Goal: Transaction & Acquisition: Purchase product/service

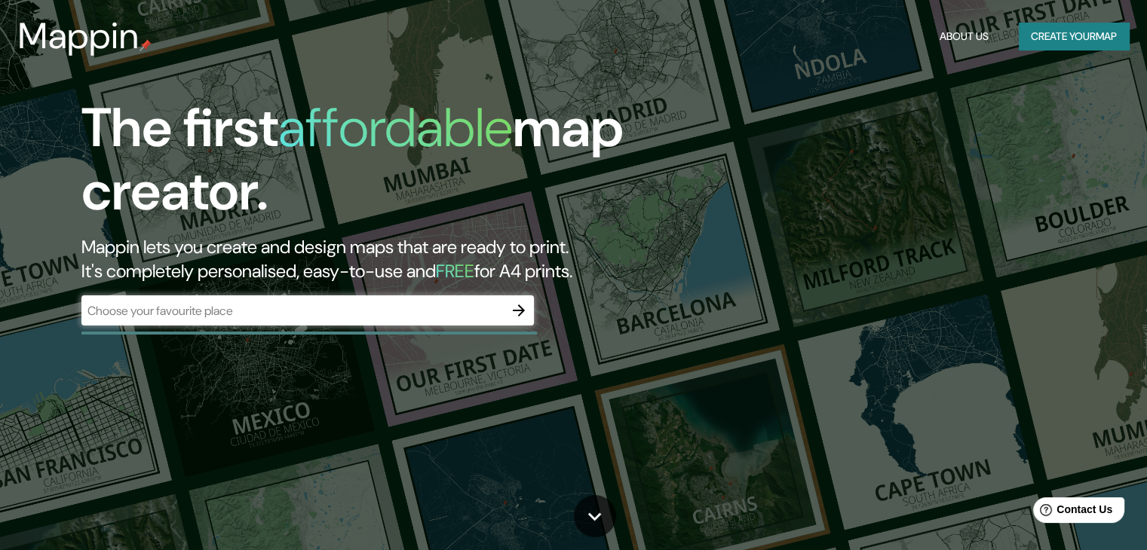
drag, startPoint x: 879, startPoint y: 0, endPoint x: 726, endPoint y: 456, distance: 481.1
click at [726, 456] on div "The first affordable map creator. Mappin lets you create and design maps that a…" at bounding box center [573, 275] width 1147 height 550
click at [166, 306] on input "text" at bounding box center [292, 310] width 422 height 17
click at [247, 323] on div "​" at bounding box center [307, 311] width 452 height 30
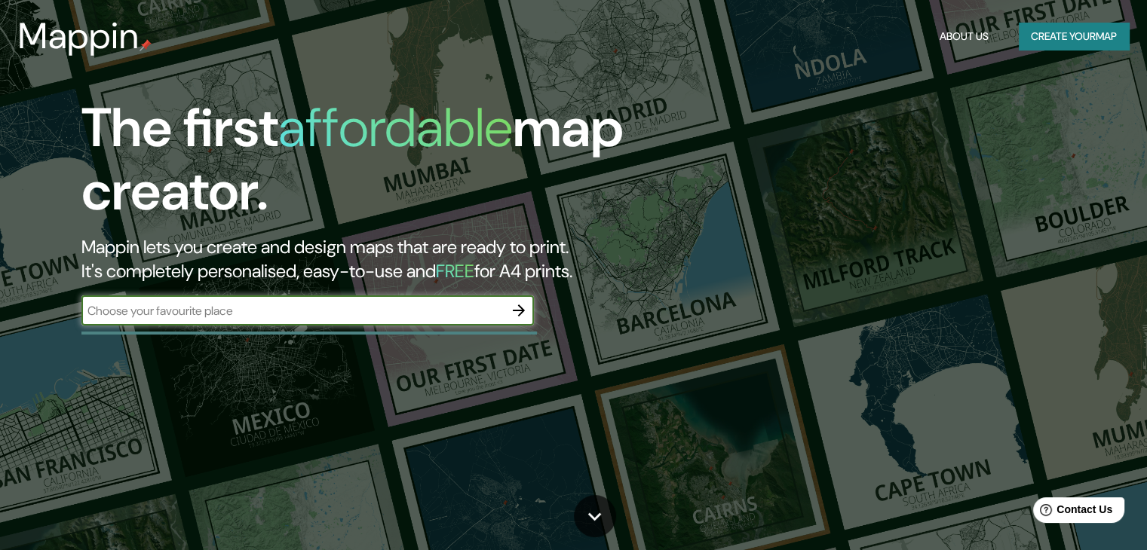
click at [1065, 39] on button "Create your map" at bounding box center [1074, 37] width 110 height 28
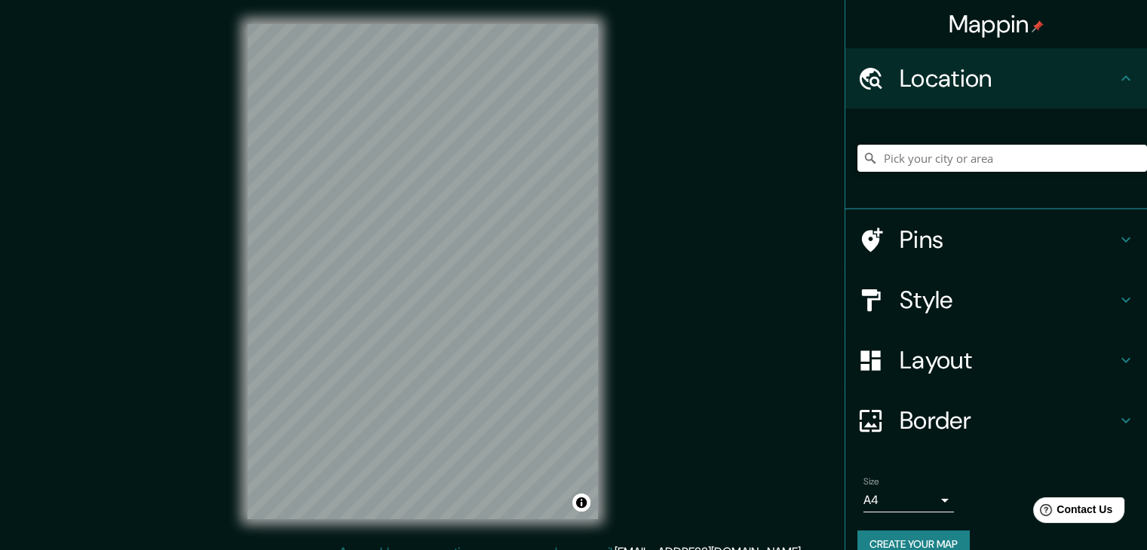
click at [930, 156] on input "Pick your city or area" at bounding box center [1002, 158] width 290 height 27
click at [940, 158] on input "Pick your city or area" at bounding box center [1002, 158] width 290 height 27
paste input "Democracia 4, [DATE], 39898 [GEOGRAPHIC_DATA], [GEOGRAPHIC_DATA]."
type input "Acapulco, [GEOGRAPHIC_DATA], 39898, [GEOGRAPHIC_DATA]"
click at [982, 236] on h4 "Pins" at bounding box center [1007, 240] width 217 height 30
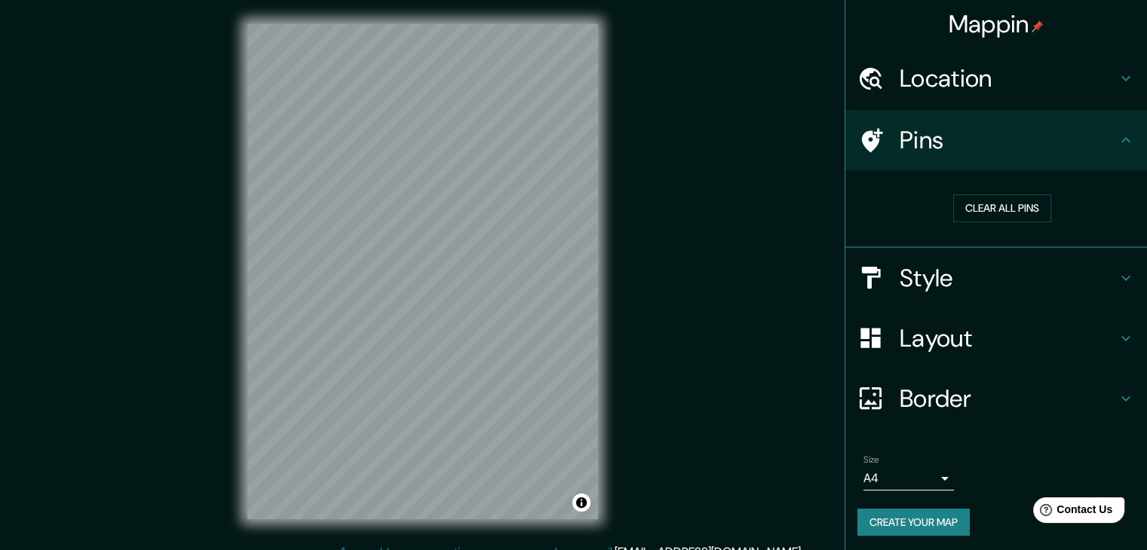
click at [968, 270] on h4 "Style" at bounding box center [1007, 278] width 217 height 30
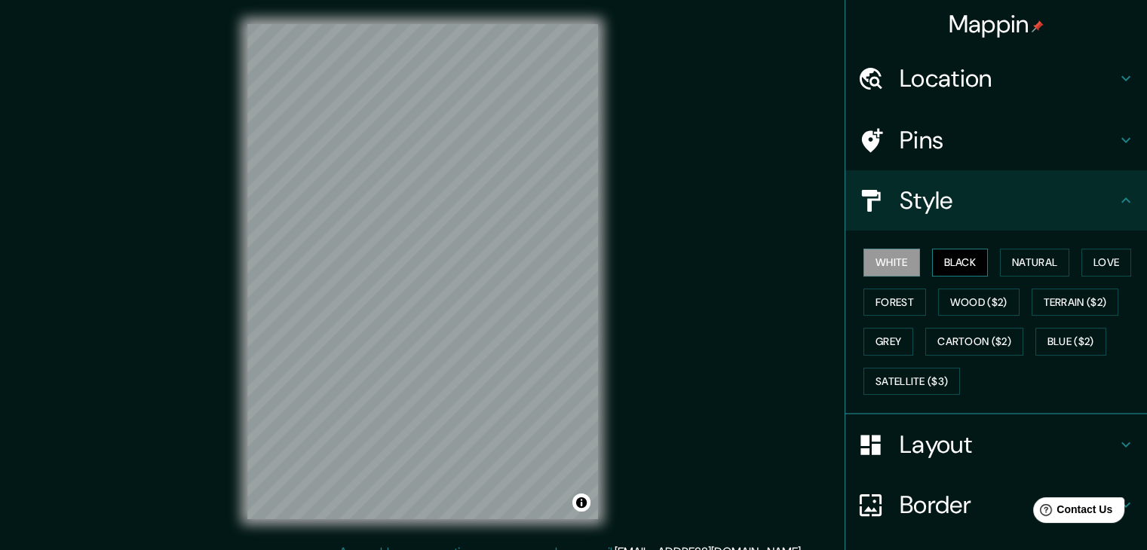
click at [948, 265] on button "Black" at bounding box center [960, 263] width 57 height 28
click at [1025, 257] on button "Natural" at bounding box center [1034, 263] width 69 height 28
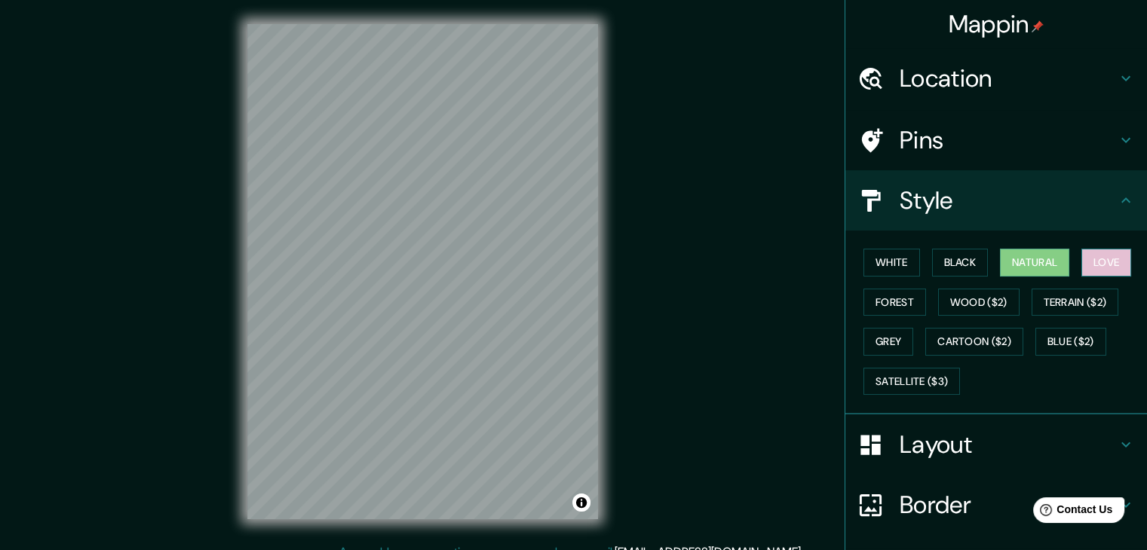
click at [1094, 258] on button "Love" at bounding box center [1106, 263] width 50 height 28
click at [878, 294] on button "Forest" at bounding box center [894, 303] width 63 height 28
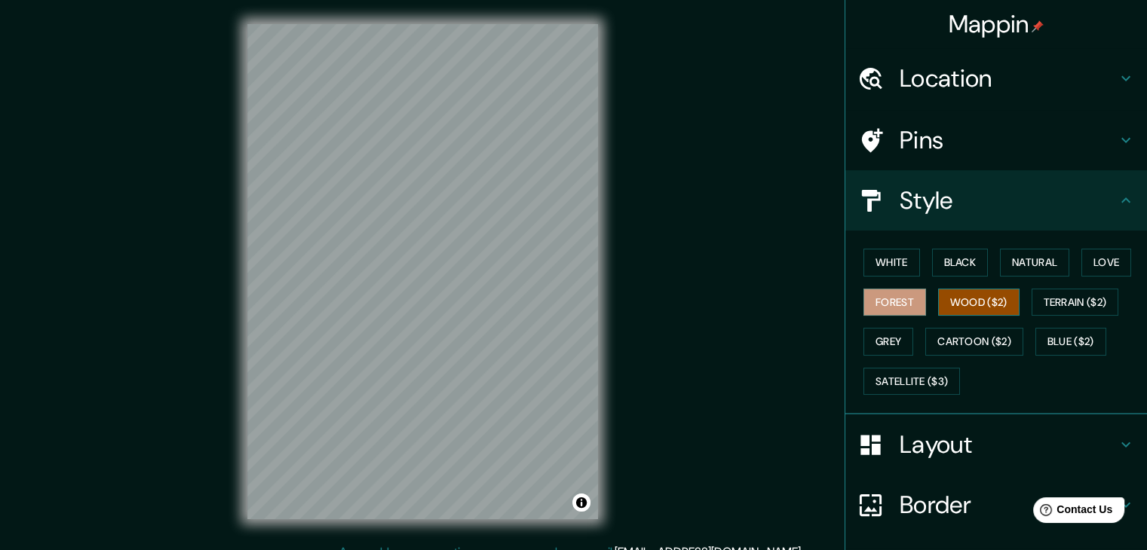
click at [992, 306] on button "Wood ($2)" at bounding box center [978, 303] width 81 height 28
click at [1070, 308] on button "Terrain ($2)" at bounding box center [1074, 303] width 87 height 28
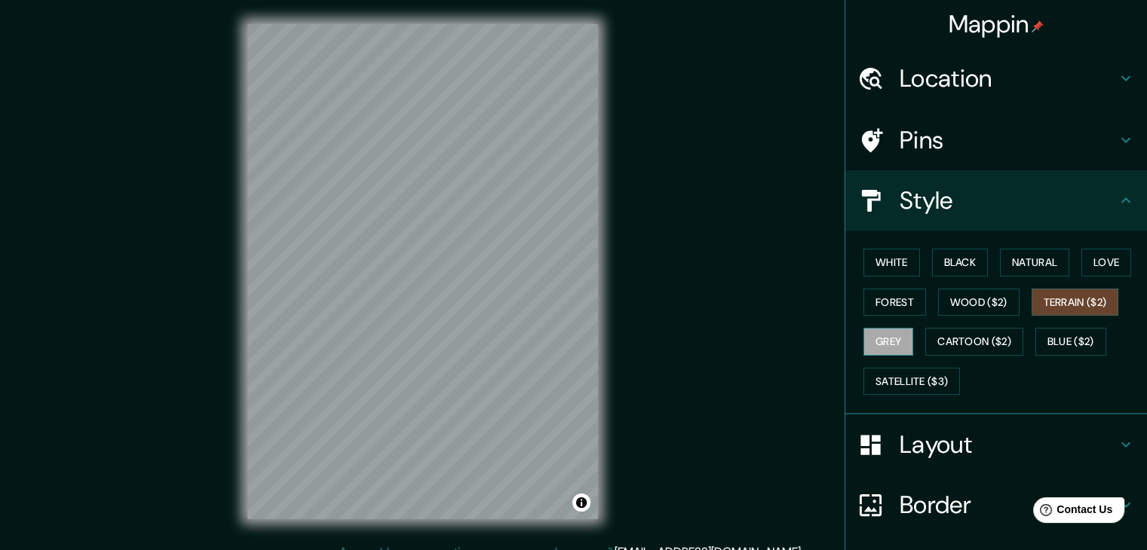
click at [887, 345] on button "Grey" at bounding box center [888, 342] width 50 height 28
click at [884, 389] on button "Satellite ($3)" at bounding box center [911, 382] width 97 height 28
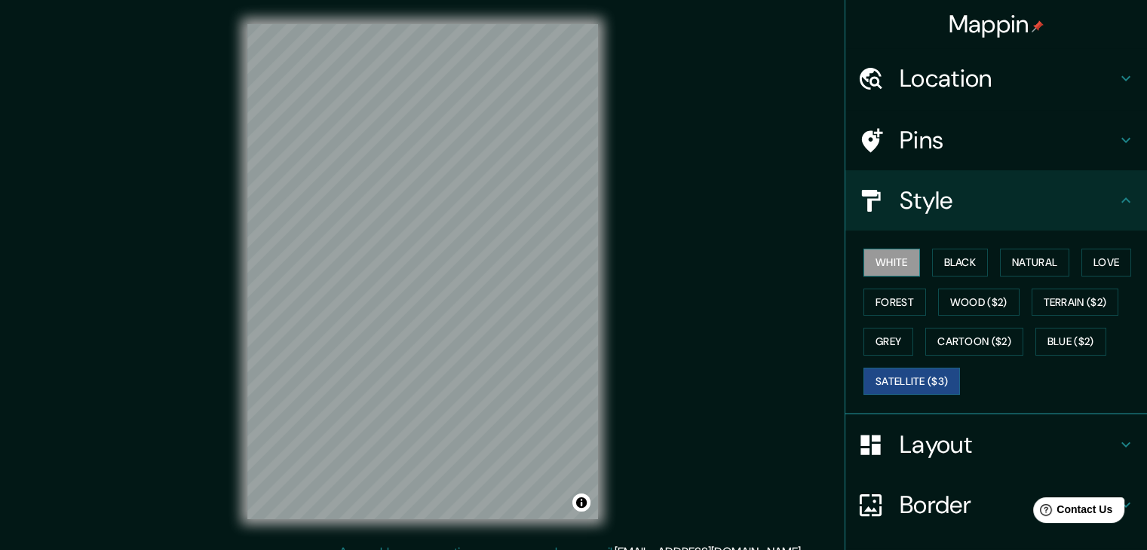
click at [896, 263] on button "White" at bounding box center [891, 263] width 57 height 28
click at [968, 267] on button "Black" at bounding box center [960, 263] width 57 height 28
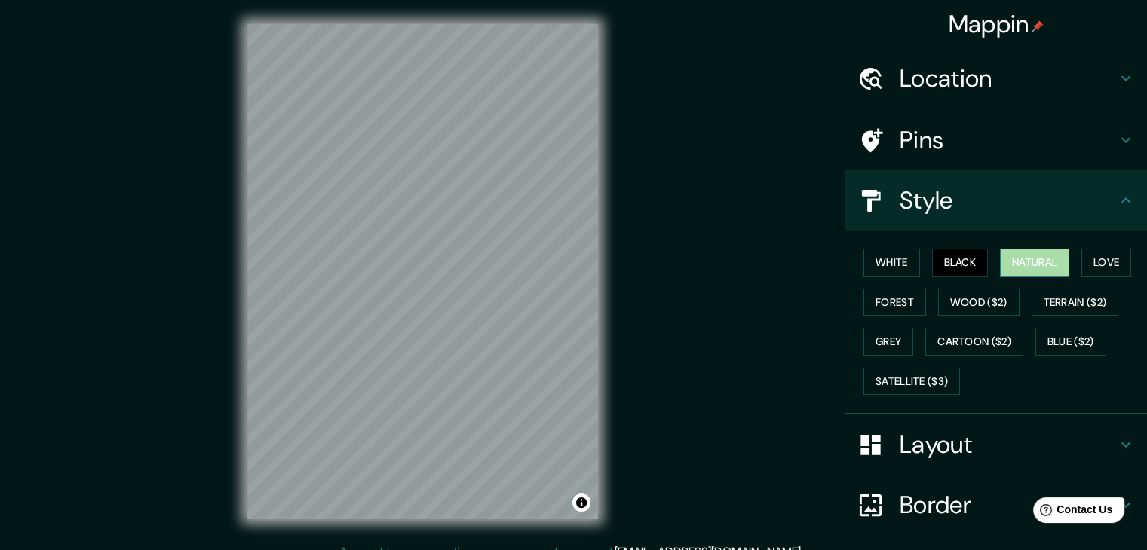
click at [1019, 260] on button "Natural" at bounding box center [1034, 263] width 69 height 28
click at [893, 265] on button "White" at bounding box center [891, 263] width 57 height 28
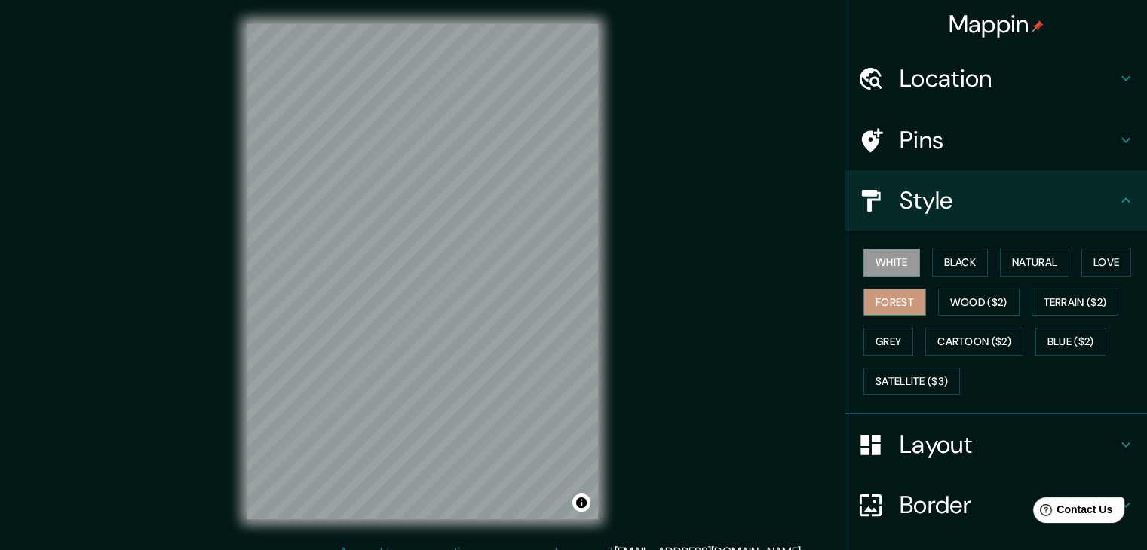
click at [875, 293] on button "Forest" at bounding box center [894, 303] width 63 height 28
click at [1094, 196] on h4 "Style" at bounding box center [1007, 200] width 217 height 30
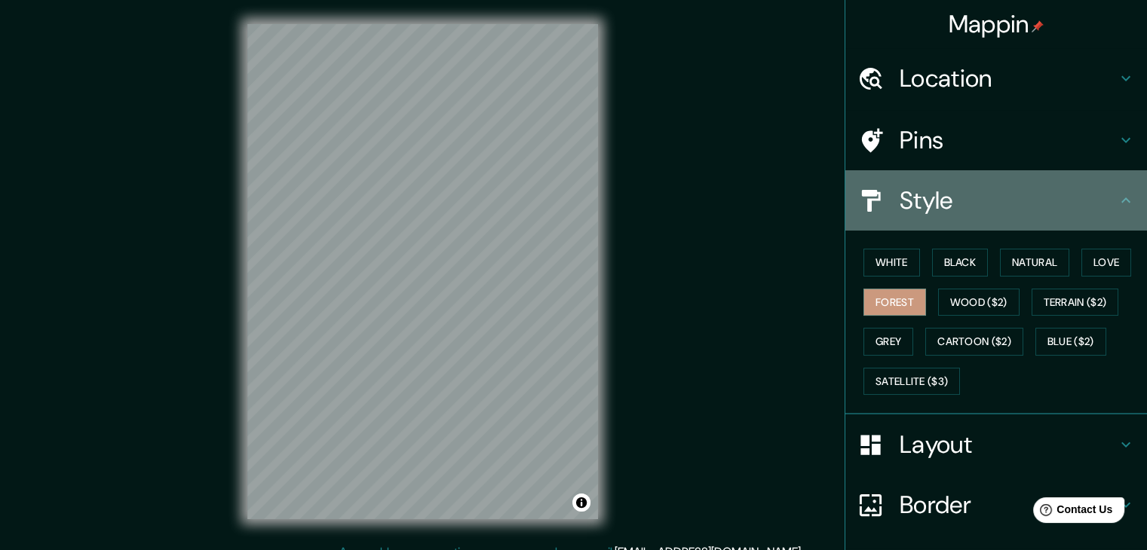
click at [1121, 201] on icon at bounding box center [1125, 200] width 9 height 5
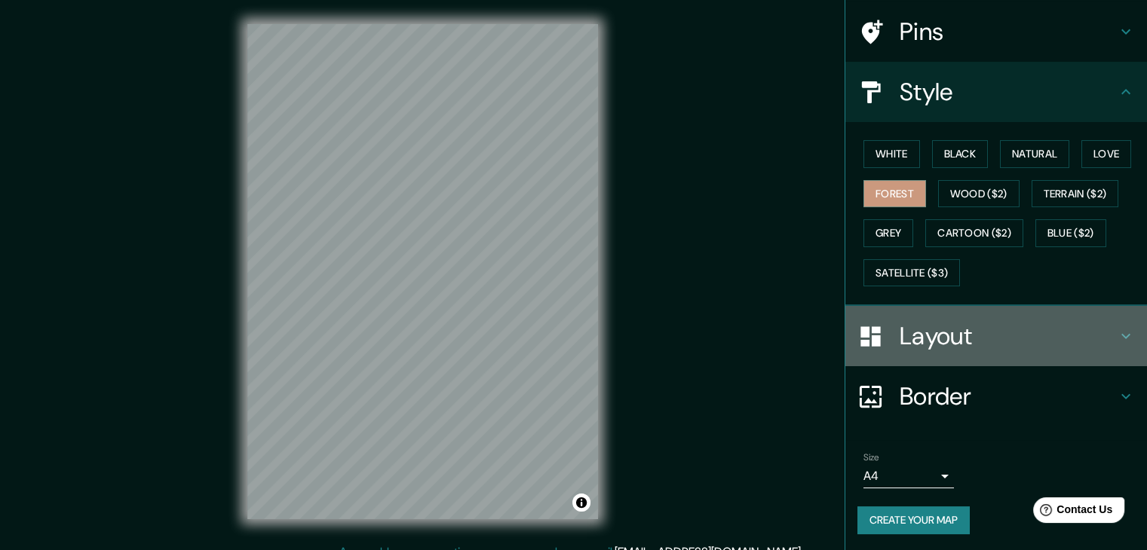
click at [980, 329] on h4 "Layout" at bounding box center [1007, 336] width 217 height 30
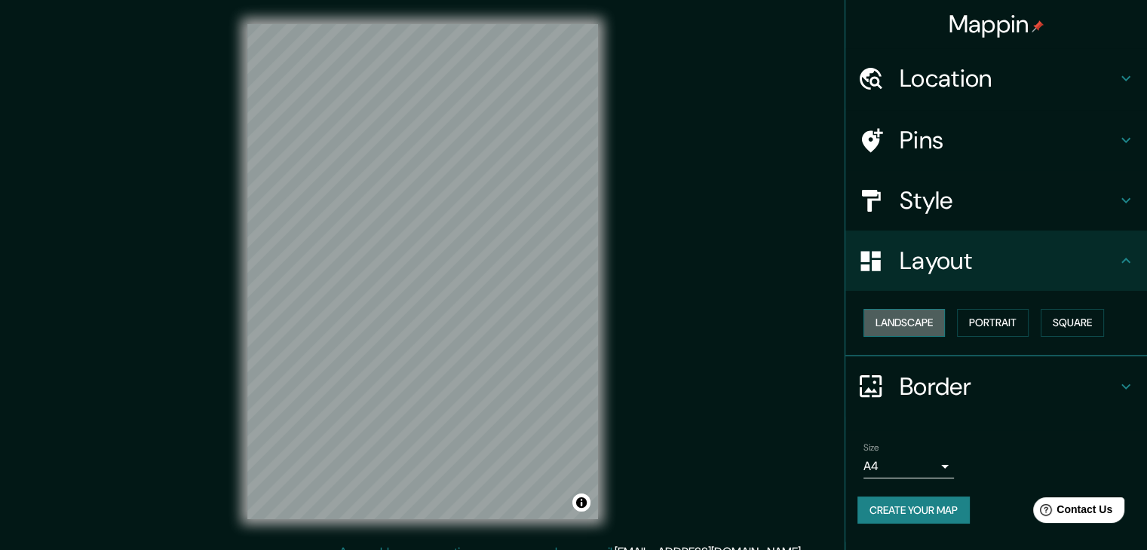
click at [900, 326] on button "Landscape" at bounding box center [903, 323] width 81 height 28
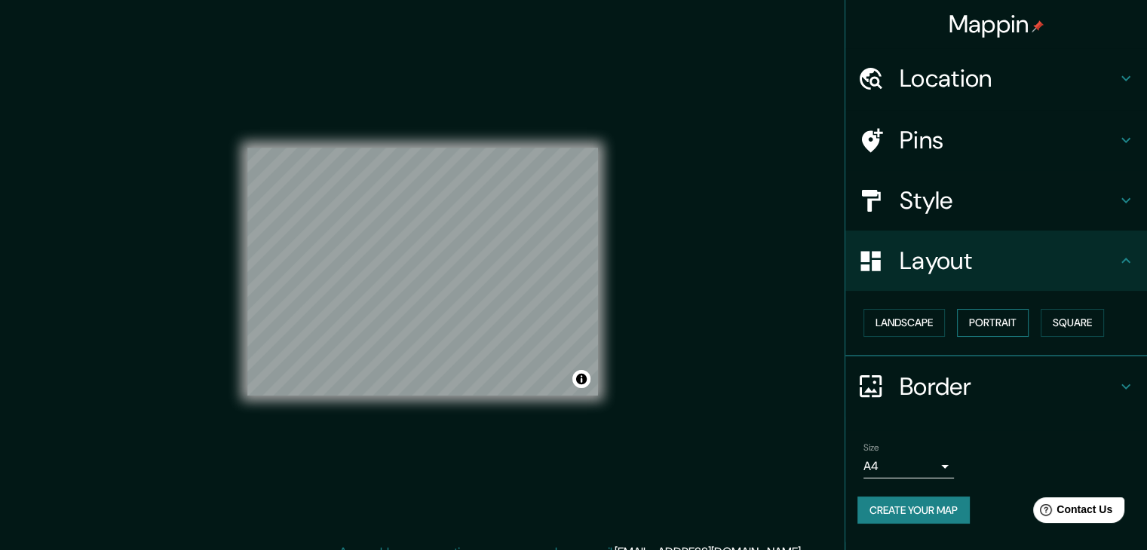
click at [985, 332] on button "Portrait" at bounding box center [993, 323] width 72 height 28
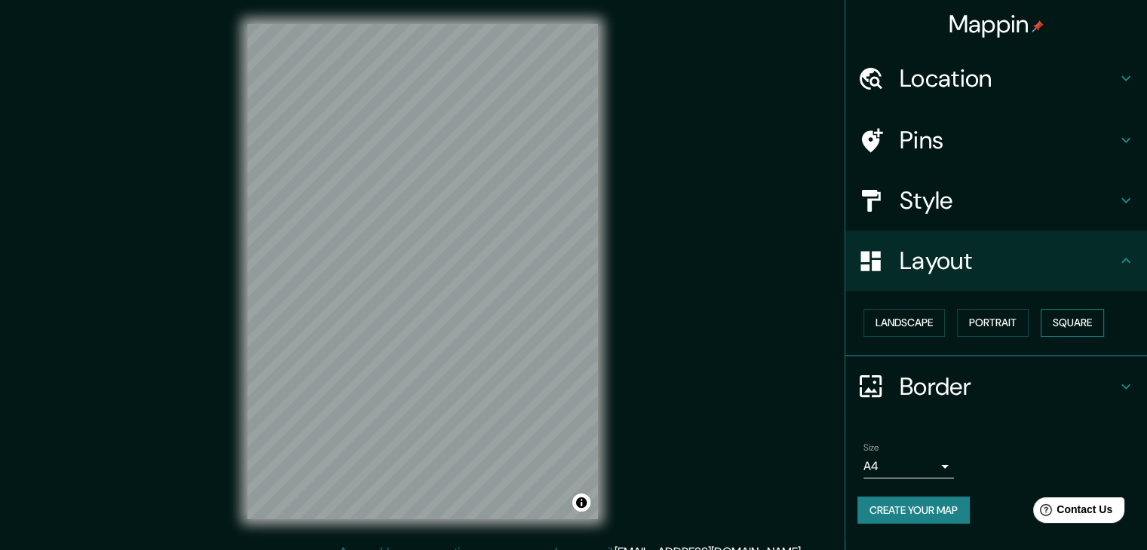
click at [1089, 314] on button "Square" at bounding box center [1071, 323] width 63 height 28
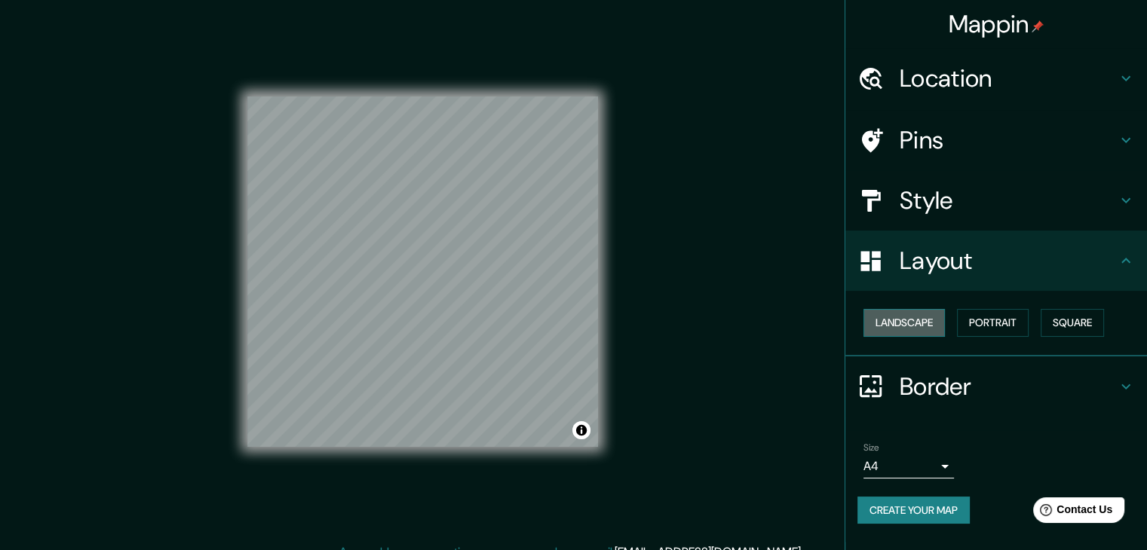
click at [926, 323] on button "Landscape" at bounding box center [903, 323] width 81 height 28
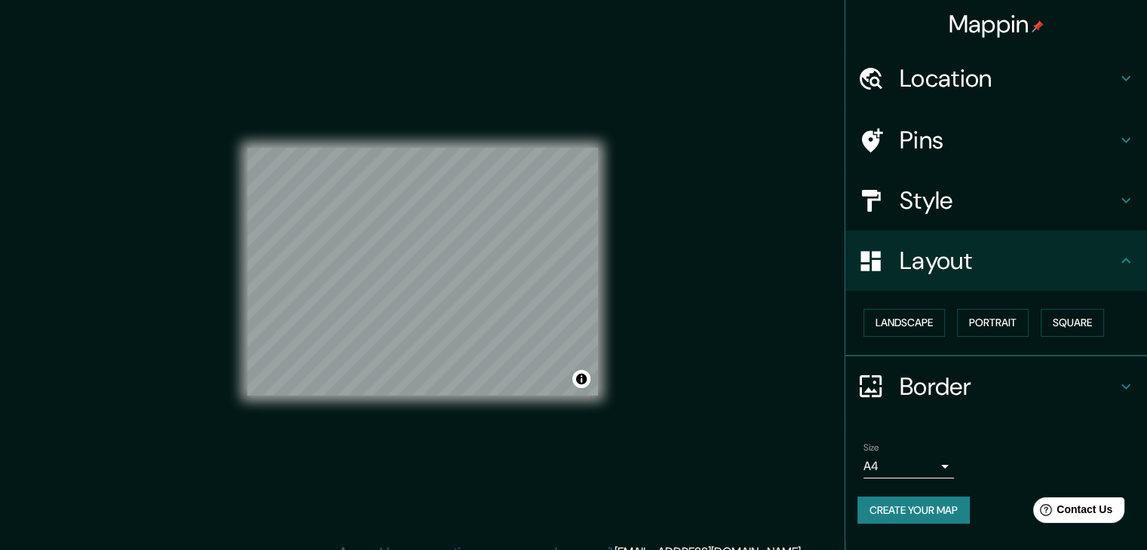
click at [969, 382] on h4 "Border" at bounding box center [1007, 387] width 217 height 30
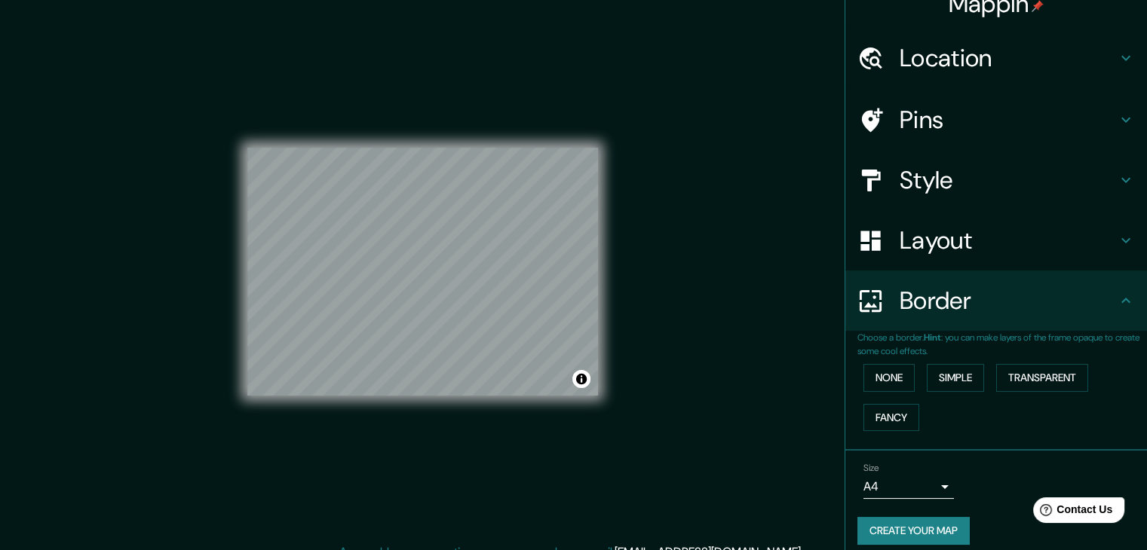
scroll to position [32, 0]
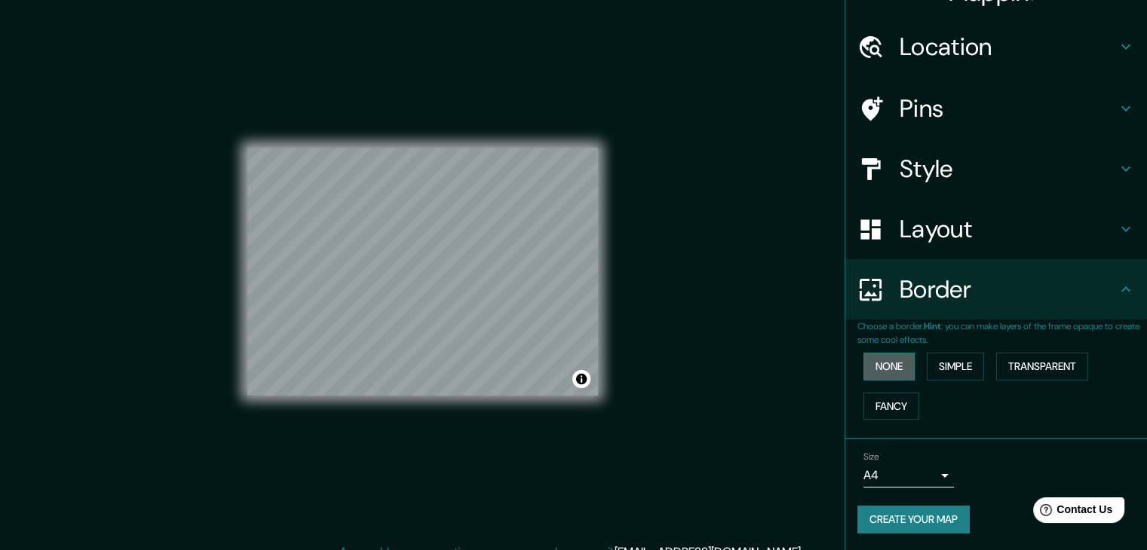
click at [864, 357] on button "None" at bounding box center [888, 367] width 51 height 28
click at [959, 372] on button "Simple" at bounding box center [955, 367] width 57 height 28
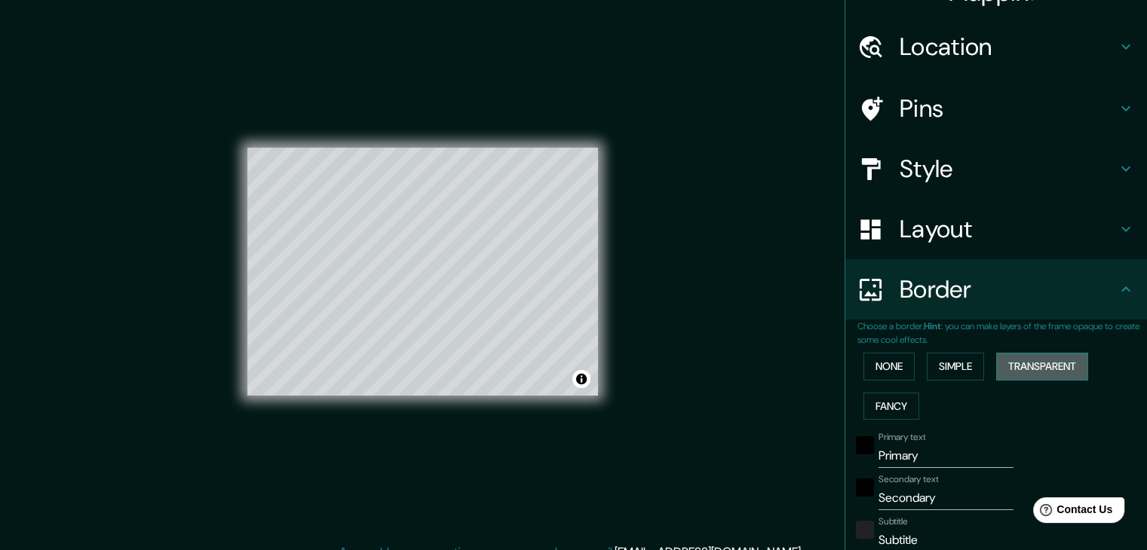
click at [1037, 372] on button "Transparent" at bounding box center [1042, 367] width 92 height 28
click at [902, 403] on button "Fancy" at bounding box center [891, 407] width 56 height 28
click at [896, 372] on button "None" at bounding box center [888, 367] width 51 height 28
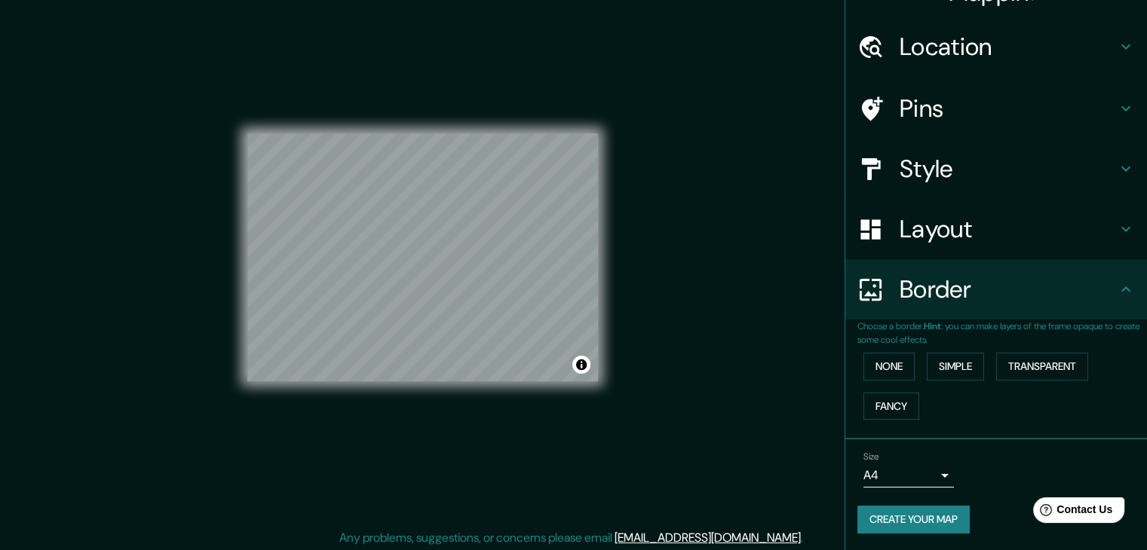
scroll to position [17, 0]
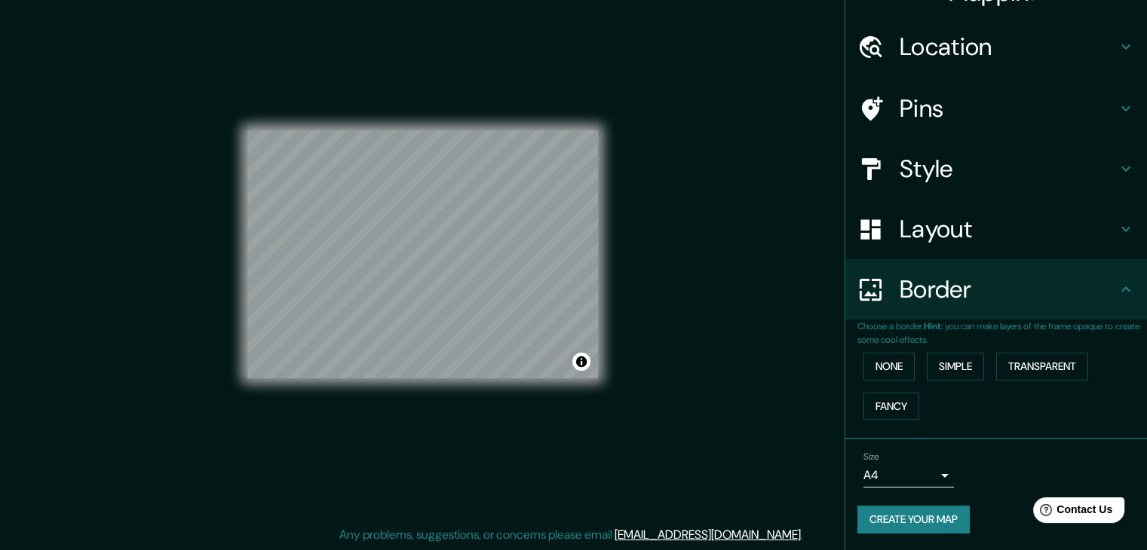
click at [926, 481] on body "Mappin Location [GEOGRAPHIC_DATA], [GEOGRAPHIC_DATA], [GEOGRAPHIC_DATA], [GEOGR…" at bounding box center [573, 258] width 1147 height 550
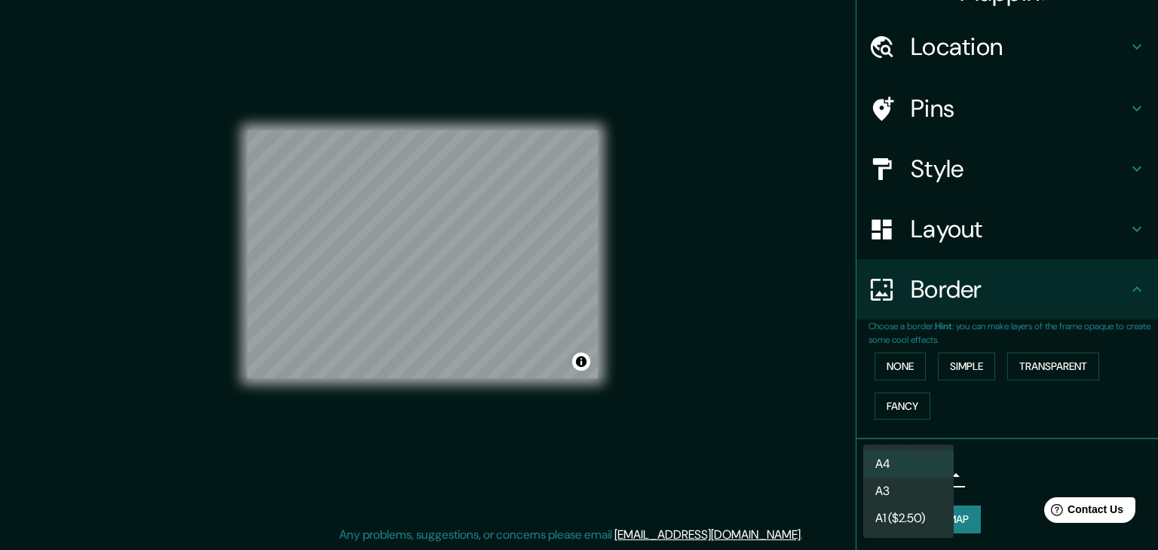
click at [985, 477] on div at bounding box center [579, 275] width 1158 height 550
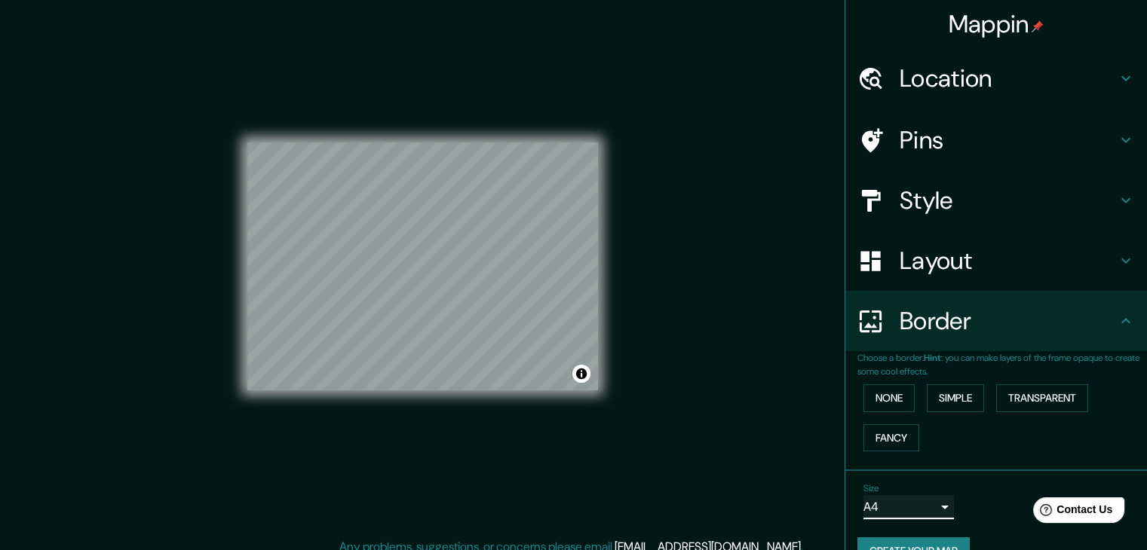
scroll to position [0, 0]
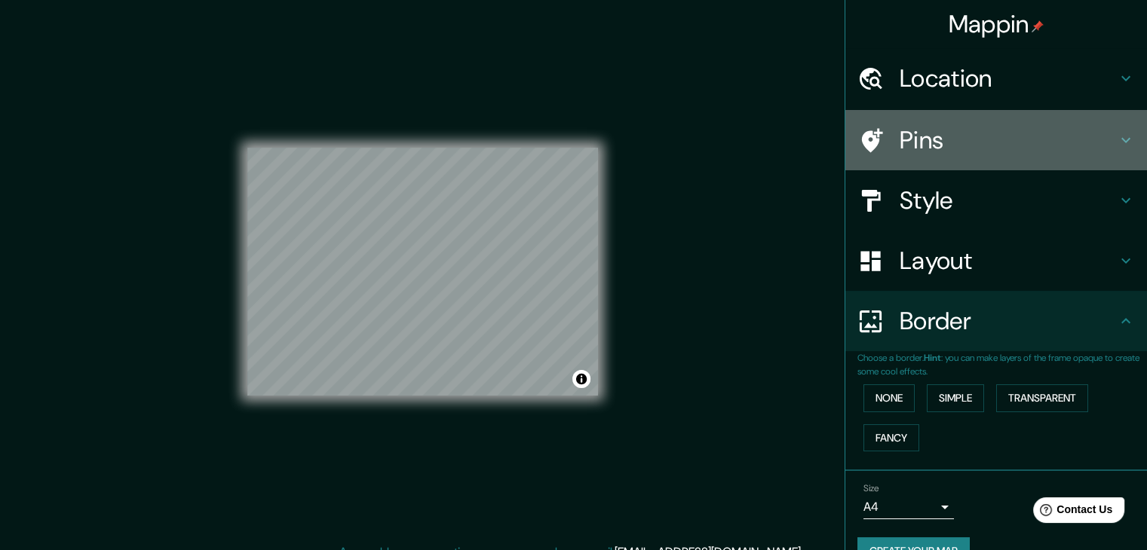
click at [1003, 127] on h4 "Pins" at bounding box center [1007, 140] width 217 height 30
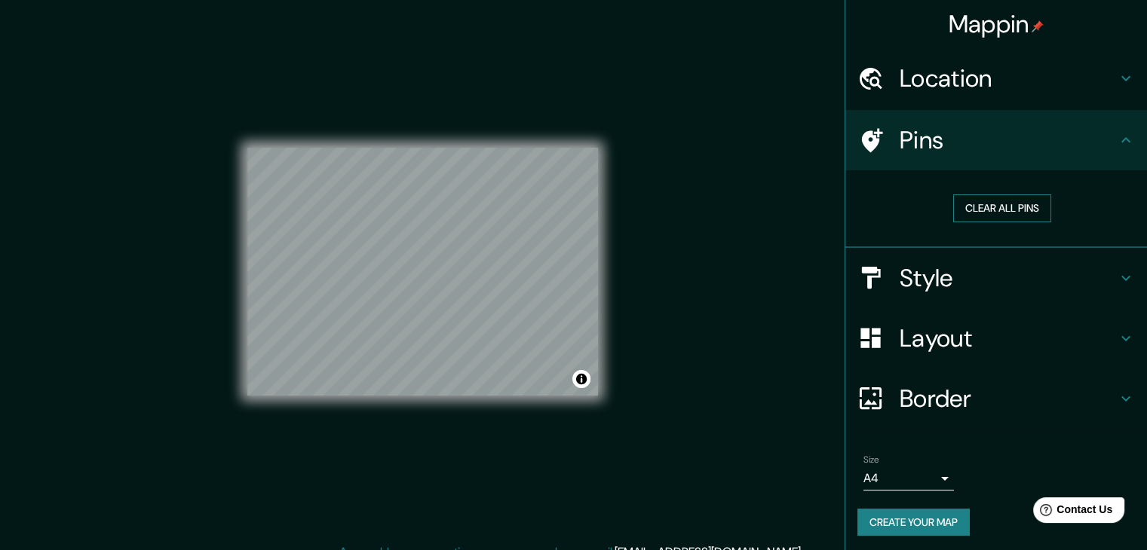
click at [1011, 213] on button "Clear all pins" at bounding box center [1002, 209] width 98 height 28
click at [987, 201] on button "Clear all pins" at bounding box center [1002, 209] width 98 height 28
drag, startPoint x: 418, startPoint y: 283, endPoint x: 446, endPoint y: 270, distance: 30.7
click at [446, 267] on div at bounding box center [449, 261] width 12 height 12
click at [998, 204] on button "Clear all pins" at bounding box center [1002, 209] width 98 height 28
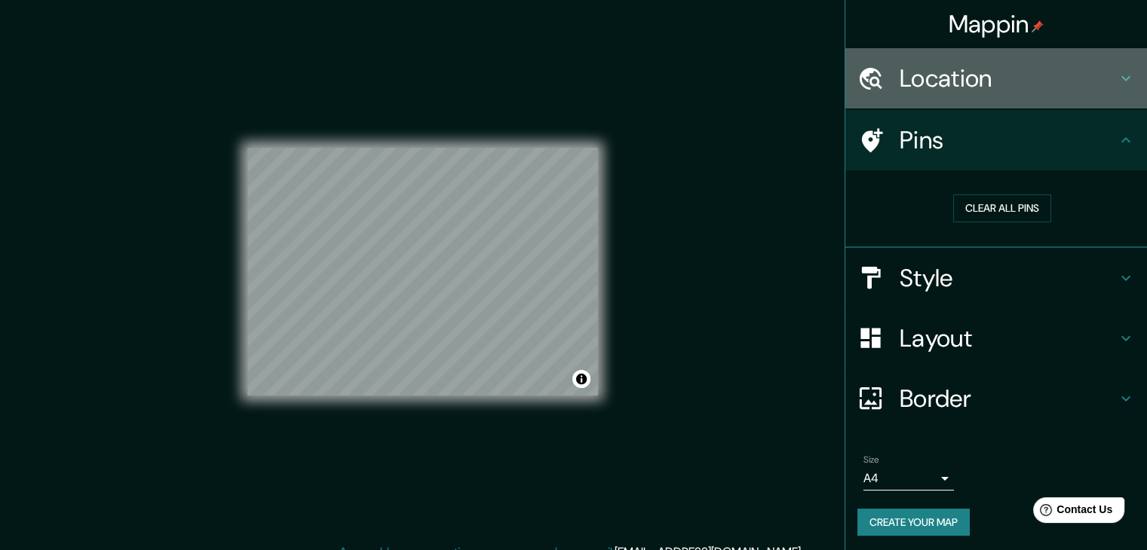
click at [1061, 97] on div "Location" at bounding box center [996, 78] width 302 height 60
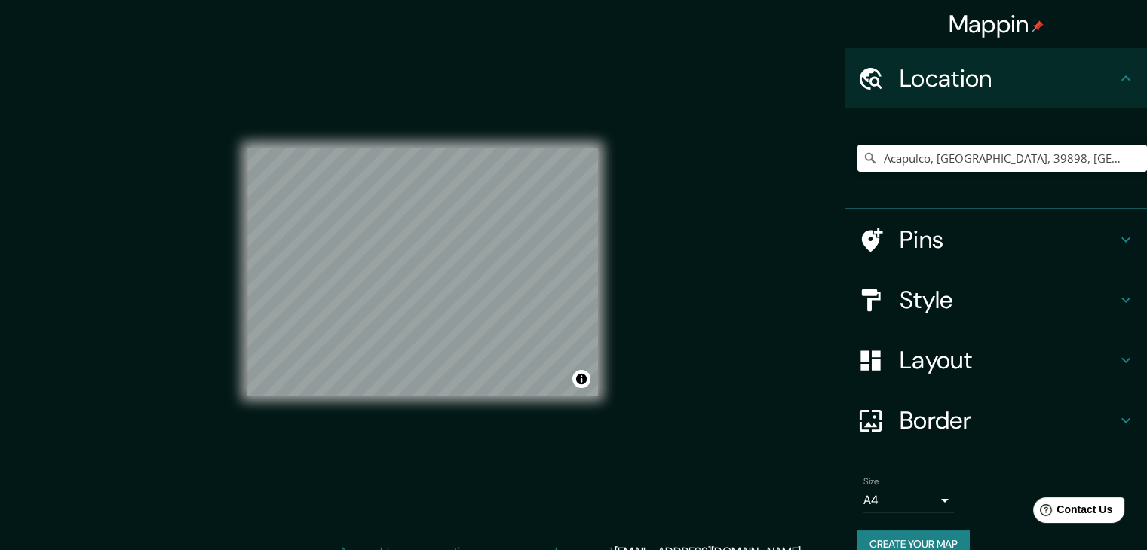
click at [930, 308] on h4 "Style" at bounding box center [1007, 300] width 217 height 30
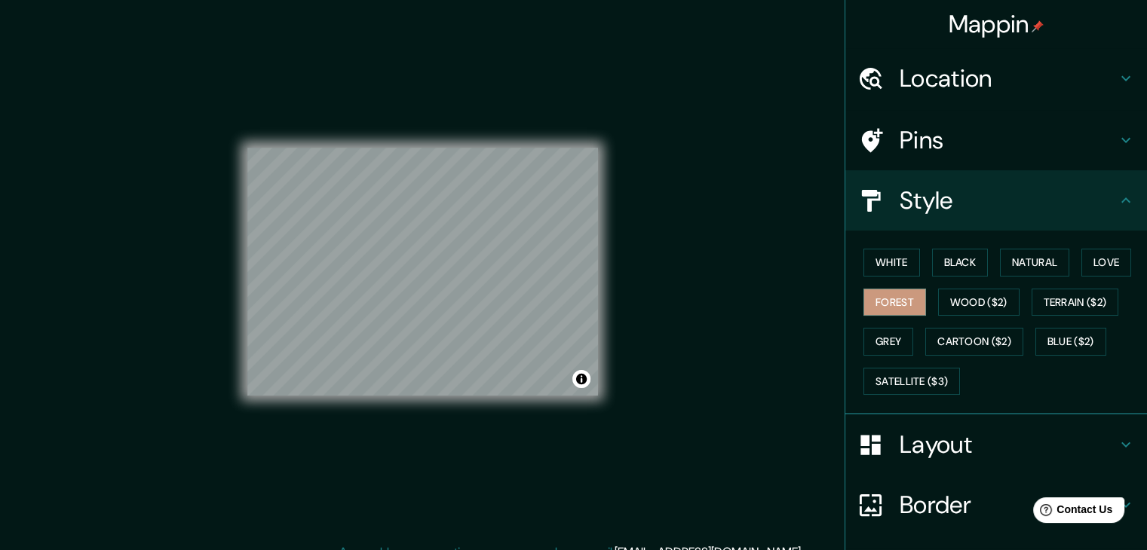
click at [908, 259] on div "White Black Natural Love Forest Wood ($2) Terrain ($2) Grey Cartoon ($2) Blue (…" at bounding box center [1002, 322] width 290 height 158
click at [907, 259] on button "White" at bounding box center [891, 263] width 57 height 28
click at [947, 442] on h4 "Layout" at bounding box center [1007, 445] width 217 height 30
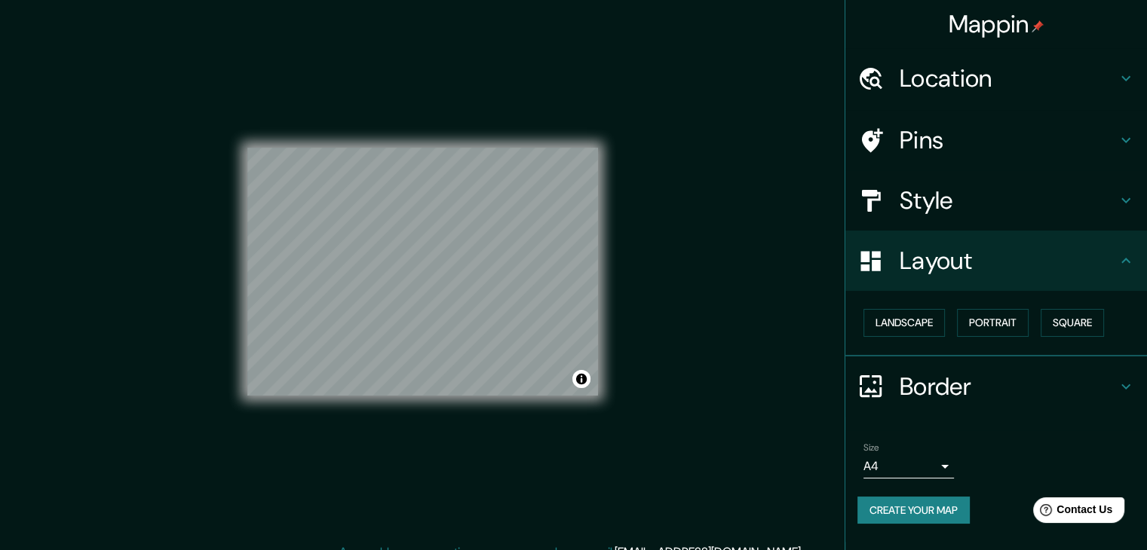
click at [930, 203] on h4 "Style" at bounding box center [1007, 200] width 217 height 30
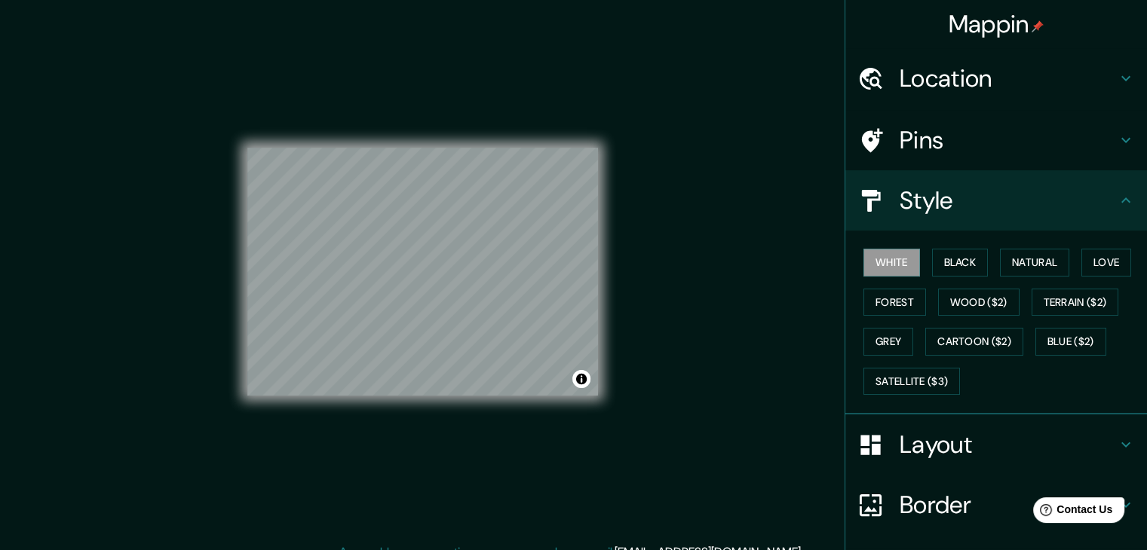
click at [905, 445] on h4 "Layout" at bounding box center [1007, 445] width 217 height 30
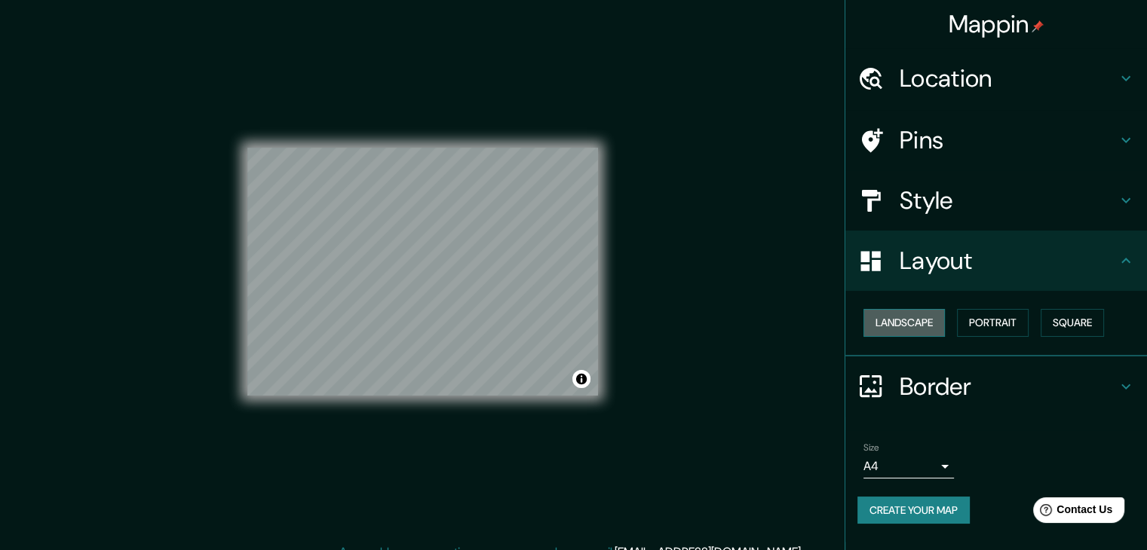
click at [885, 329] on button "Landscape" at bounding box center [903, 323] width 81 height 28
click at [896, 319] on button "Landscape" at bounding box center [903, 323] width 81 height 28
click at [984, 329] on button "Portrait" at bounding box center [993, 323] width 72 height 28
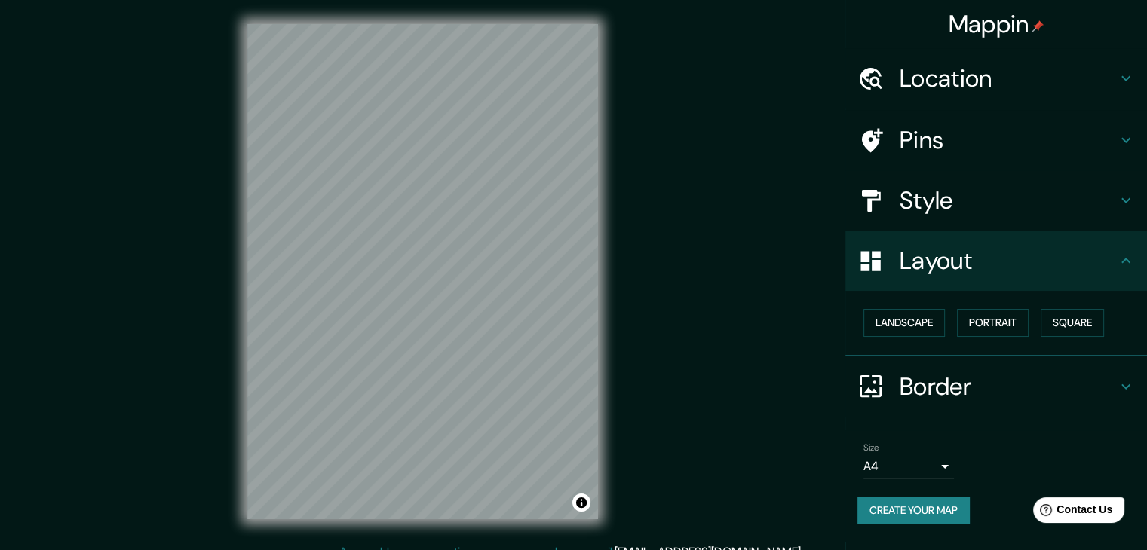
click at [743, 332] on div "Mappin Location [GEOGRAPHIC_DATA], [GEOGRAPHIC_DATA], [GEOGRAPHIC_DATA], [GEOGR…" at bounding box center [573, 284] width 1147 height 568
